Goal: Transaction & Acquisition: Purchase product/service

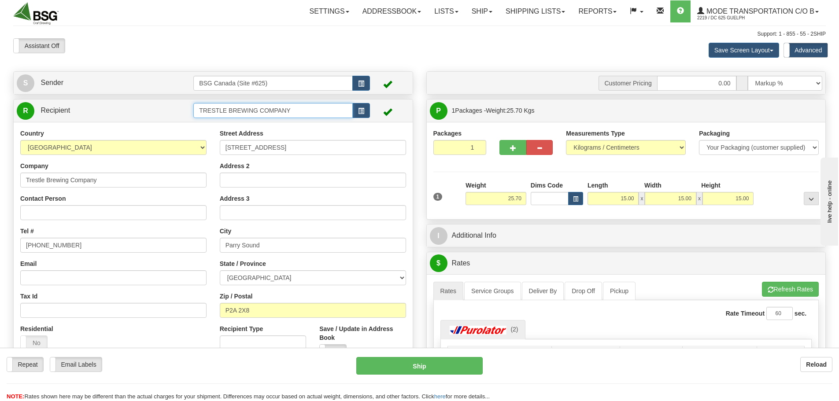
drag, startPoint x: 243, startPoint y: 106, endPoint x: 170, endPoint y: 104, distance: 72.7
click at [170, 104] on tr "R Recipient TRESTLE BREWING COMPANY" at bounding box center [213, 111] width 393 height 18
drag, startPoint x: 311, startPoint y: 122, endPoint x: 340, endPoint y: 133, distance: 30.5
click at [311, 122] on div "[PERSON_NAME] BREWING" at bounding box center [271, 124] width 151 height 10
type input "[PERSON_NAME] BREWING"
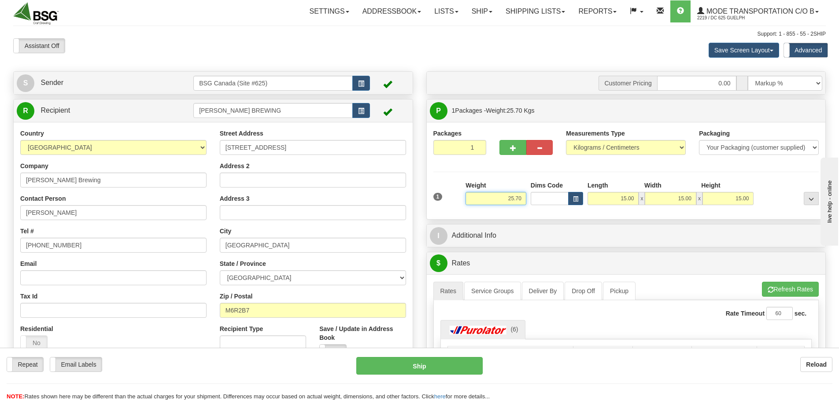
drag, startPoint x: 544, startPoint y: 194, endPoint x: 613, endPoint y: 195, distance: 68.7
click at [611, 195] on div "1 Weight 25.70 Dims Code x x" at bounding box center [626, 196] width 390 height 31
paste input "16.260"
type input "16.26"
click at [784, 285] on li "Refresh Rates Cancel Rating" at bounding box center [790, 289] width 57 height 15
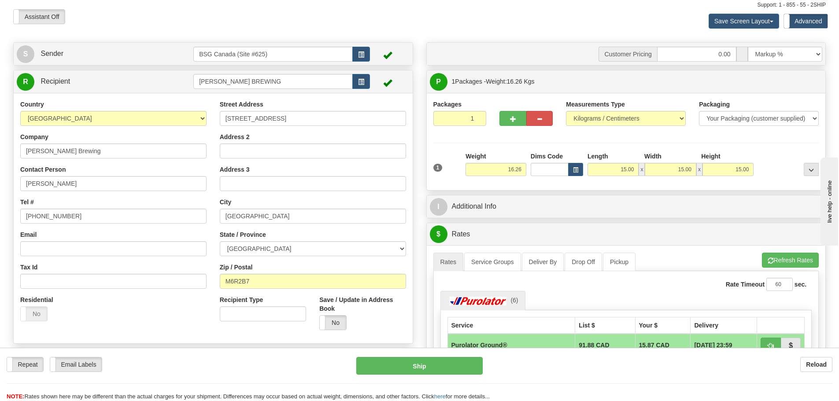
scroll to position [132, 0]
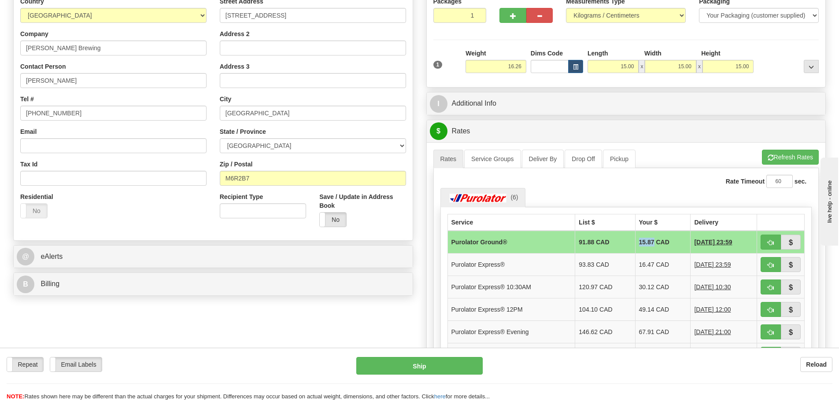
drag, startPoint x: 631, startPoint y: 244, endPoint x: 644, endPoint y: 244, distance: 13.2
click at [644, 244] on td "15.87 CAD" at bounding box center [662, 242] width 55 height 23
copy td "15.87"
